Goal: Task Accomplishment & Management: Manage account settings

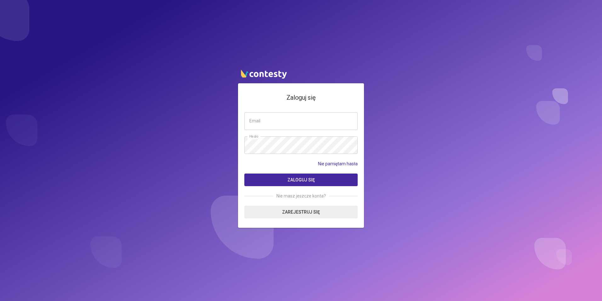
click at [268, 121] on input "email" at bounding box center [301, 121] width 113 height 18
type input "**********"
click at [245, 173] on button "Zaloguj się" at bounding box center [301, 179] width 113 height 13
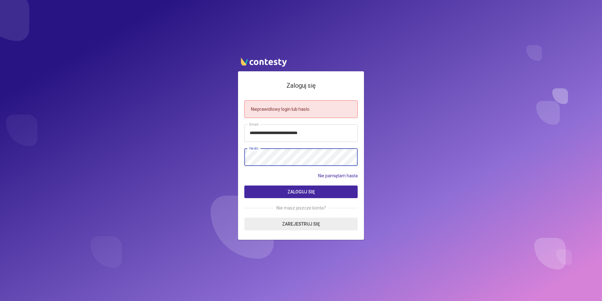
click at [245, 185] on button "Zaloguj się" at bounding box center [301, 191] width 113 height 13
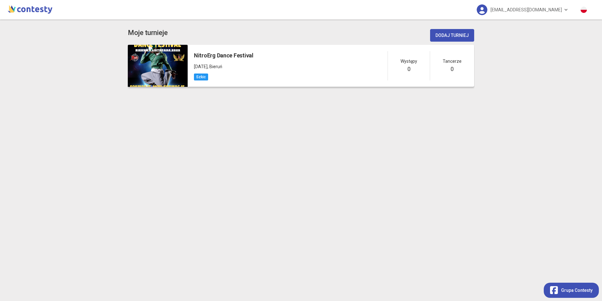
click at [270, 58] on div "NitroErg Dance Festival 09 listopada 2025 , Bieruń Szkic Występy 0 Tancerze 0" at bounding box center [331, 66] width 287 height 42
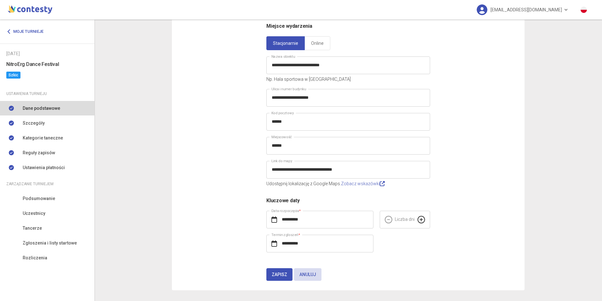
scroll to position [75, 0]
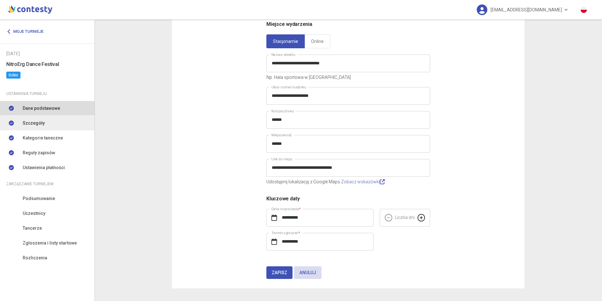
click at [16, 125] on link "Szczegóły" at bounding box center [47, 123] width 95 height 14
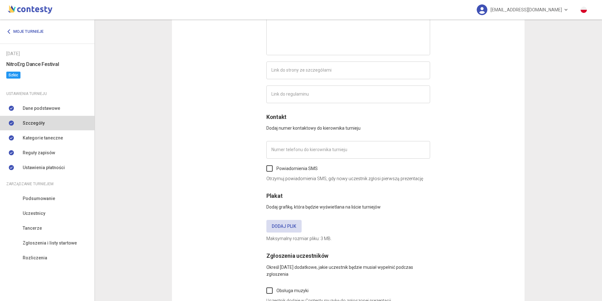
type input "*********"
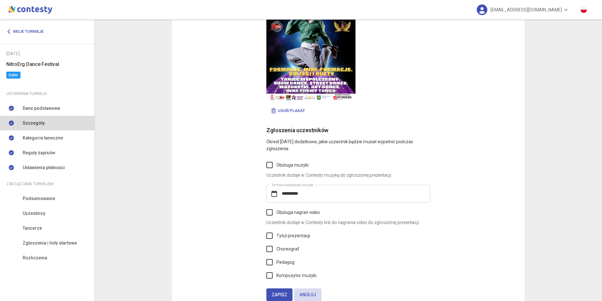
scroll to position [335, 0]
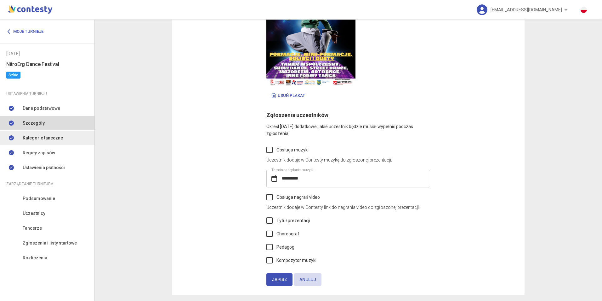
click at [24, 139] on span "Kategorie taneczne" at bounding box center [43, 137] width 40 height 7
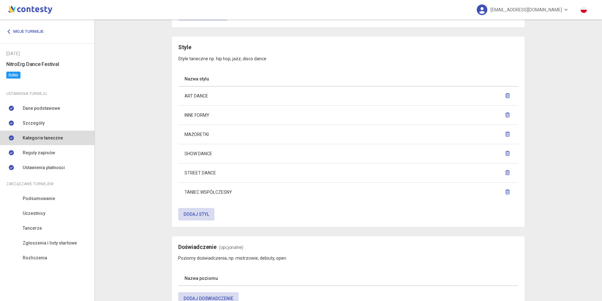
scroll to position [370, 0]
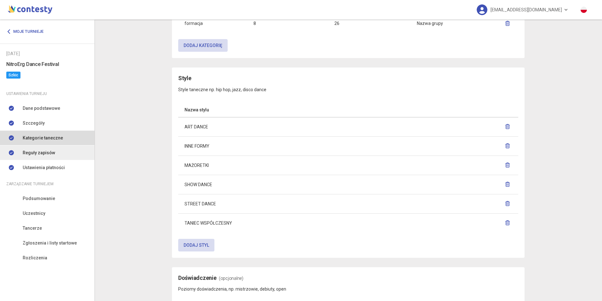
click at [29, 154] on span "Reguły zapisów" at bounding box center [39, 152] width 32 height 7
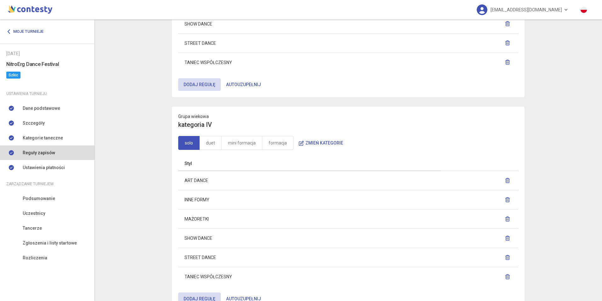
scroll to position [599, 0]
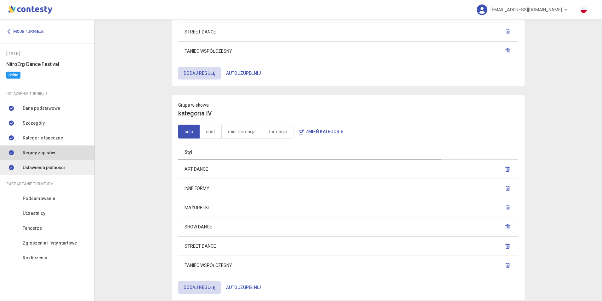
click at [47, 169] on span "Ustawienia płatności" at bounding box center [44, 167] width 42 height 7
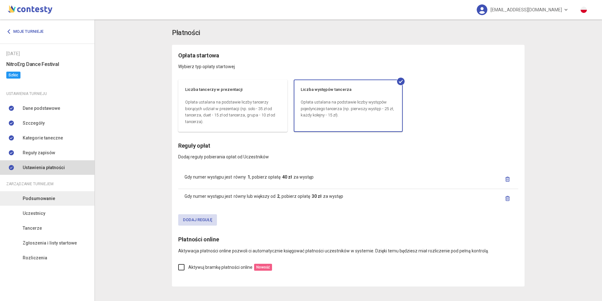
click at [34, 201] on span "Podsumowanie" at bounding box center [39, 198] width 32 height 7
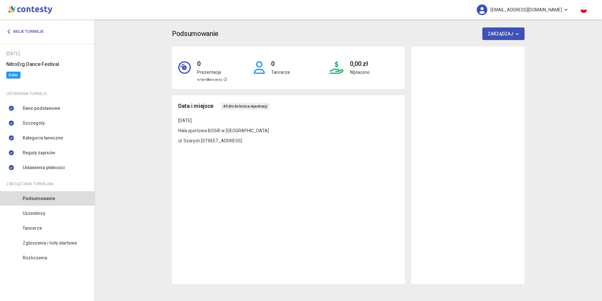
click at [567, 12] on link "nitroergfestiwal@mdk1.tychy.pl" at bounding box center [523, 10] width 104 height 20
click at [500, 27] on link "Wyloguj" at bounding box center [512, 29] width 63 height 12
